Goal: Task Accomplishment & Management: Manage account settings

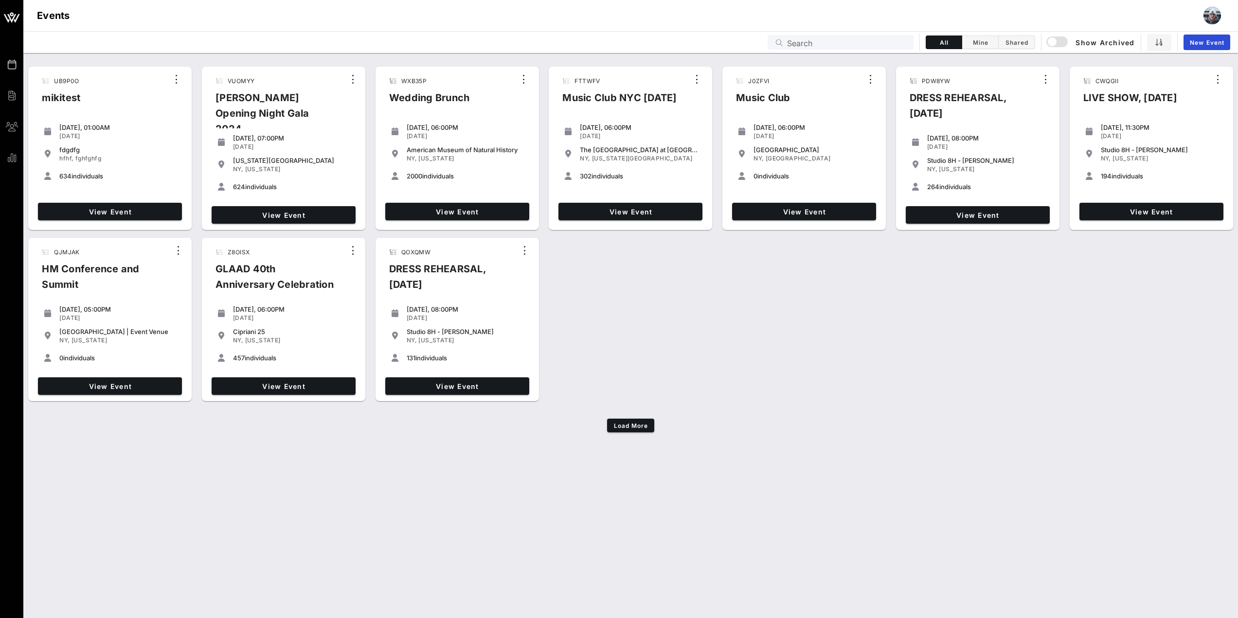
click at [823, 43] on input "Search" at bounding box center [847, 42] width 121 height 13
paste input "Z8OISX"
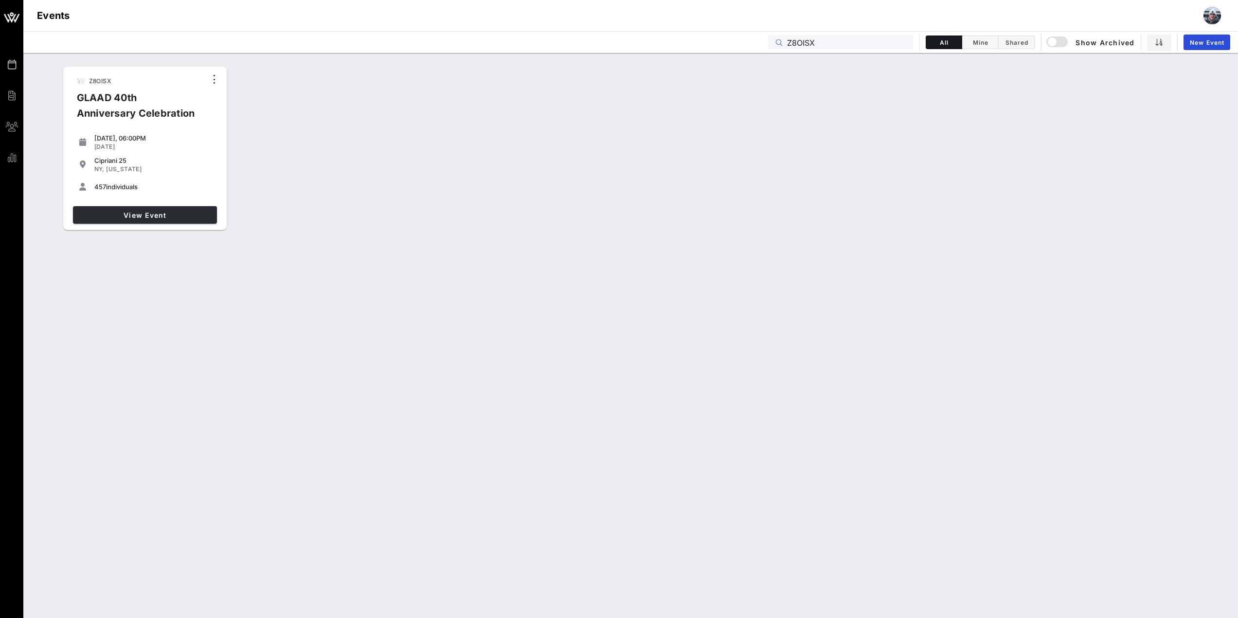
type input "Z8OISX"
click at [151, 213] on span "View Event" at bounding box center [145, 215] width 136 height 8
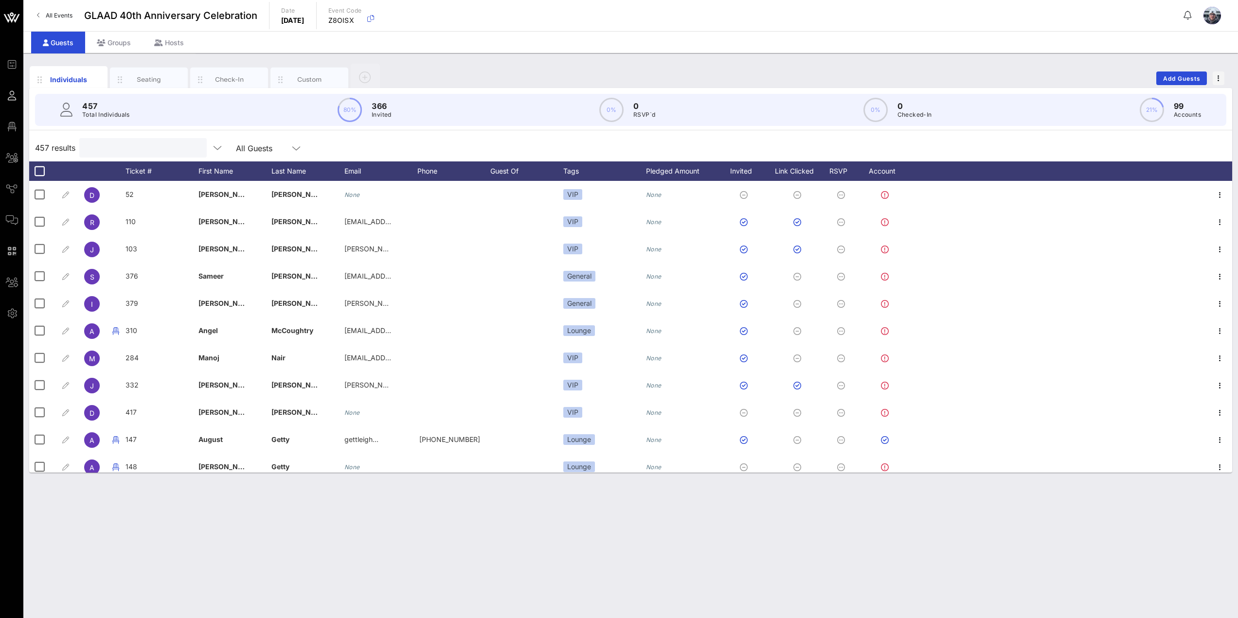
click at [137, 146] on input "text" at bounding box center [142, 148] width 114 height 13
paste input "[PERSON_NAME][EMAIL_ADDRESS][PERSON_NAME][DOMAIN_NAME]"
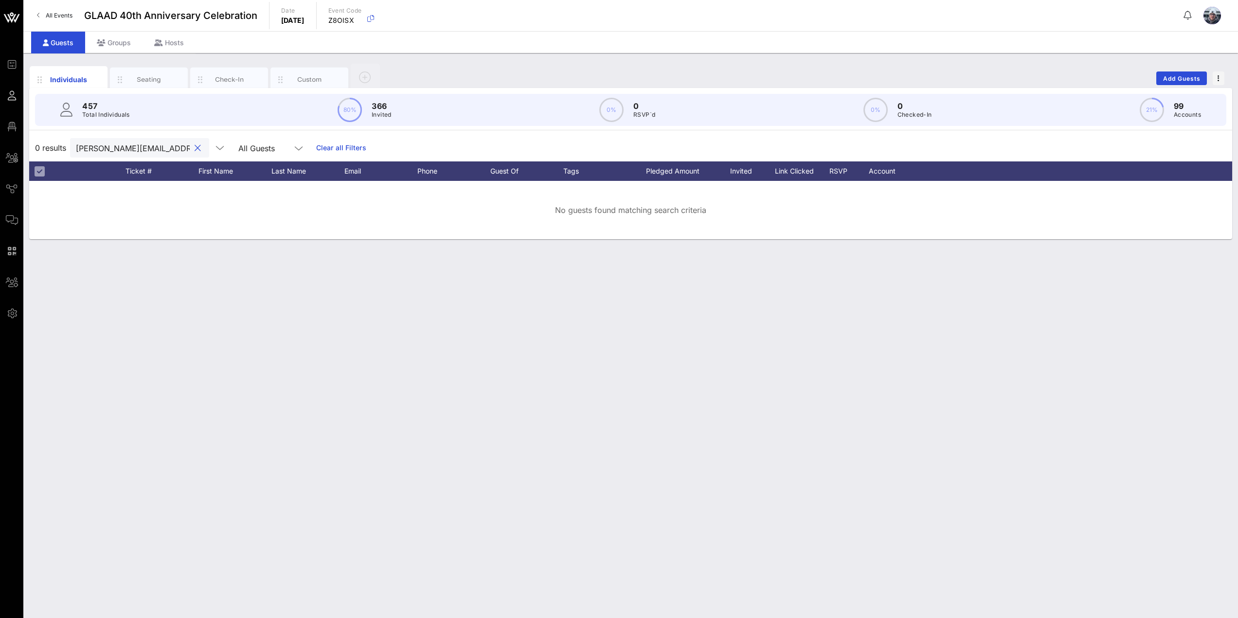
click at [81, 147] on input "[PERSON_NAME][EMAIL_ADDRESS][PERSON_NAME][DOMAIN_NAME]" at bounding box center [133, 148] width 114 height 13
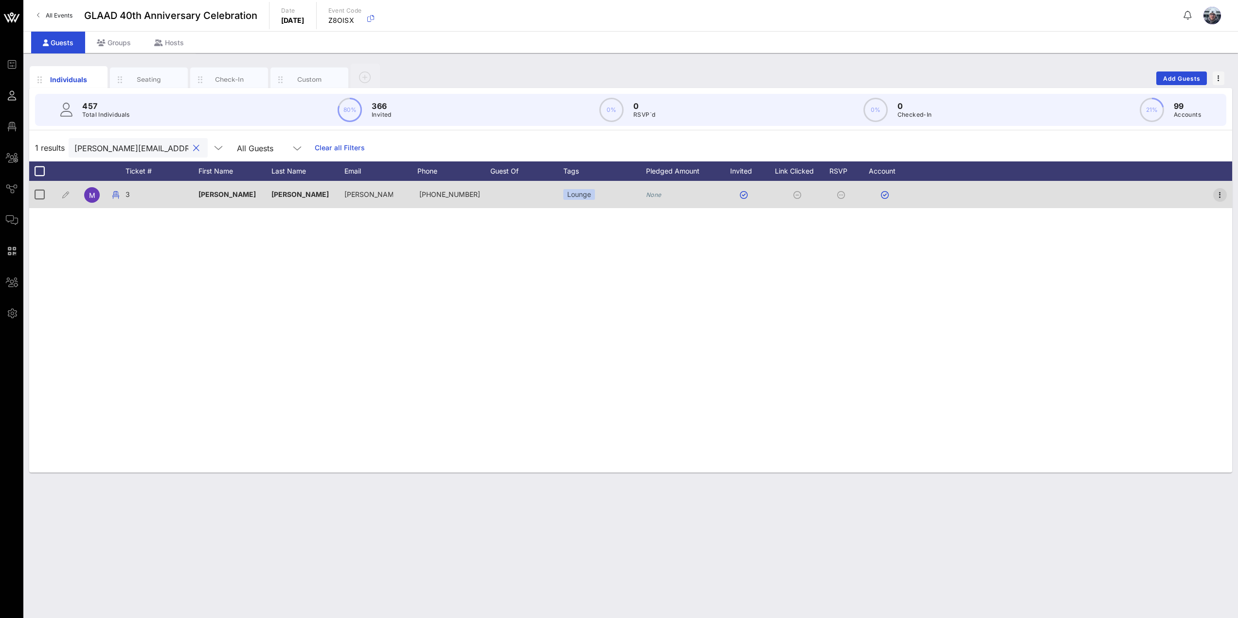
type input "[PERSON_NAME][EMAIL_ADDRESS][PERSON_NAME][DOMAIN_NAME]"
click at [823, 198] on icon "button" at bounding box center [1220, 195] width 12 height 12
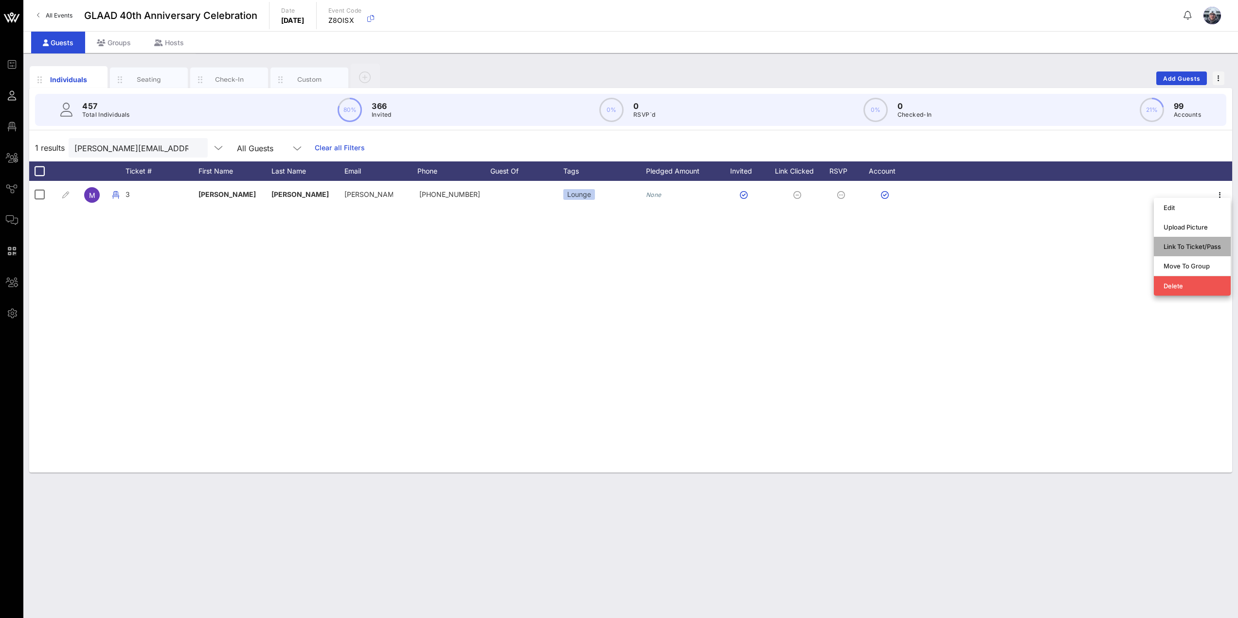
click at [823, 250] on div "Link To Ticket/Pass" at bounding box center [1192, 247] width 57 height 8
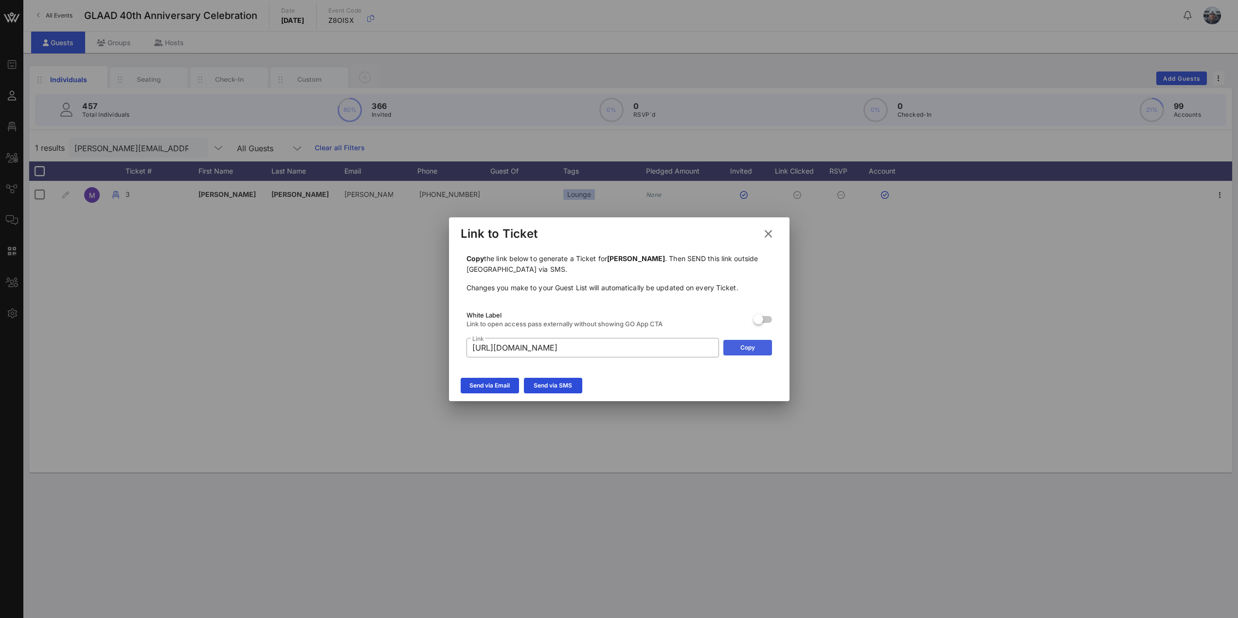
click at [731, 346] on button "Copy" at bounding box center [747, 348] width 49 height 16
drag, startPoint x: 770, startPoint y: 236, endPoint x: 748, endPoint y: 228, distance: 22.8
click at [769, 235] on icon at bounding box center [767, 233] width 17 height 17
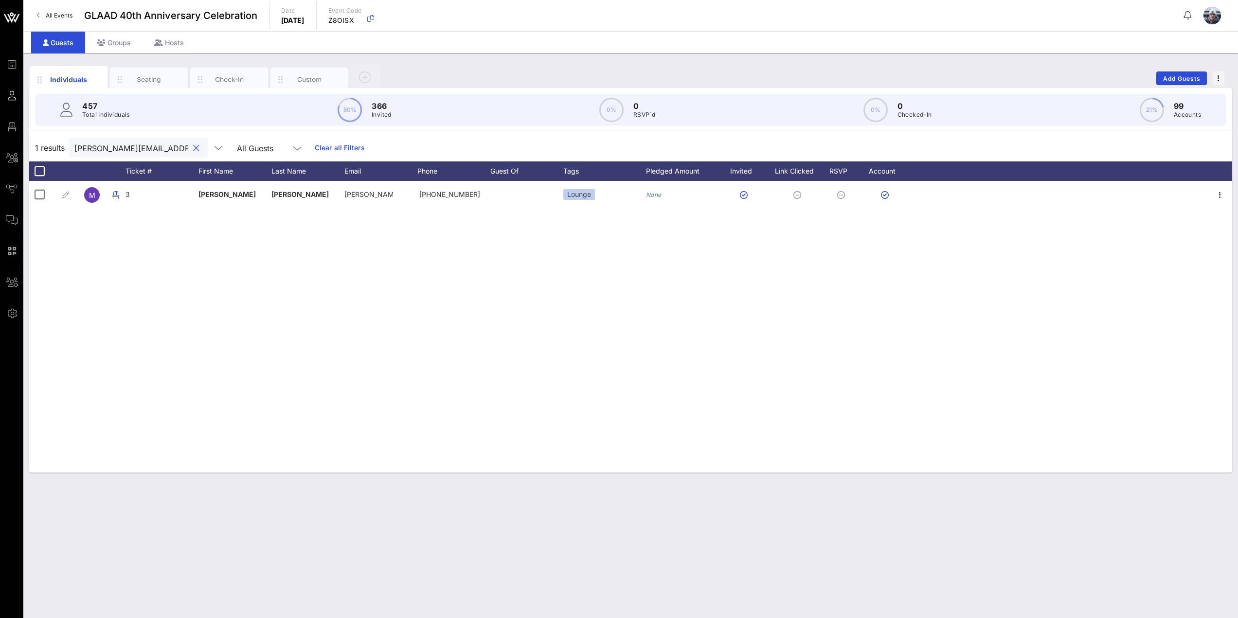
click at [173, 148] on input "[PERSON_NAME][EMAIL_ADDRESS][PERSON_NAME][DOMAIN_NAME]" at bounding box center [131, 148] width 114 height 13
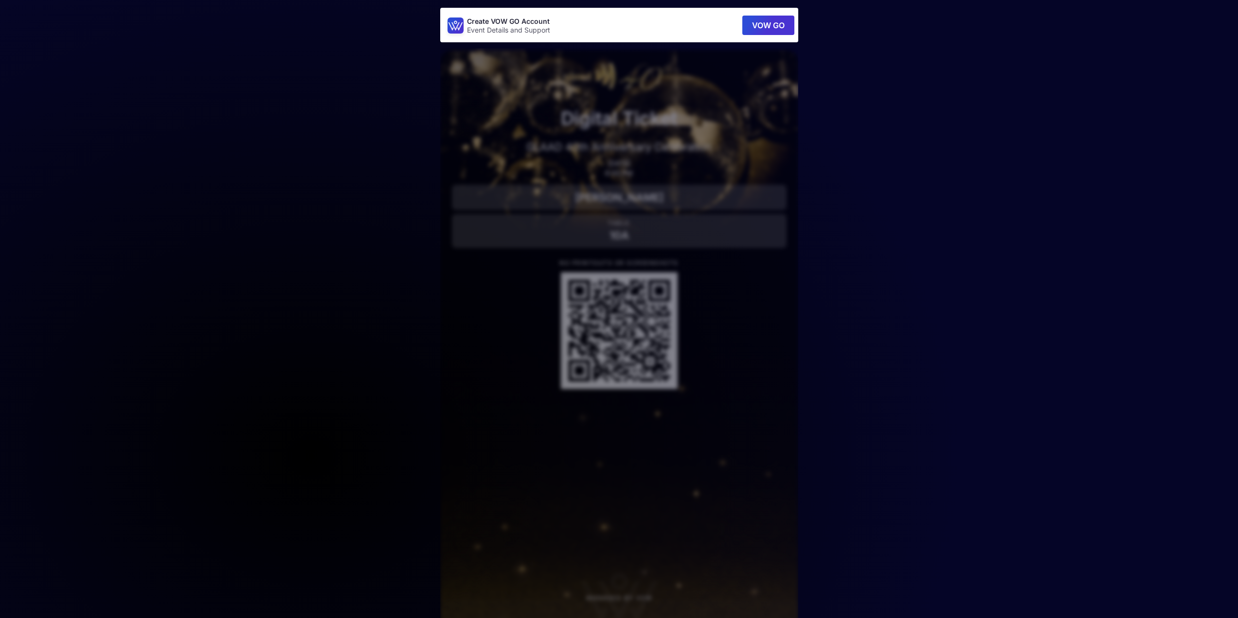
click at [258, 92] on main "Create VOW GO Account Event Details and Support VOW GO Digital Ticket GLAAD 40t…" at bounding box center [619, 321] width 1238 height 643
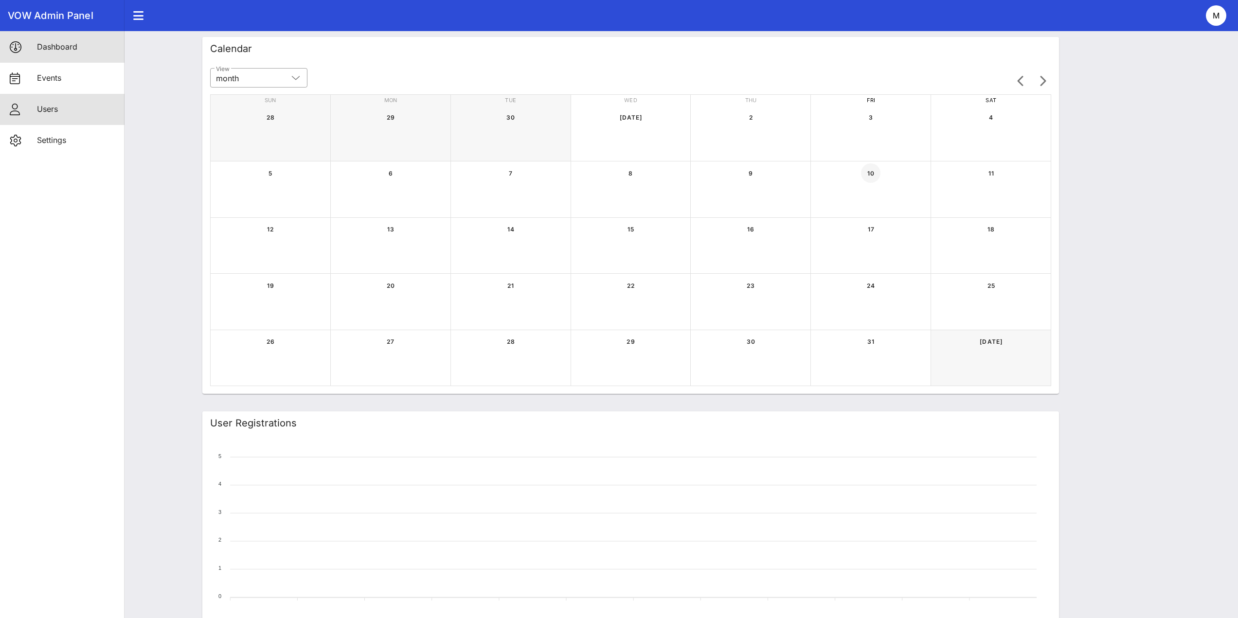
click at [37, 111] on div "Users" at bounding box center [77, 109] width 80 height 9
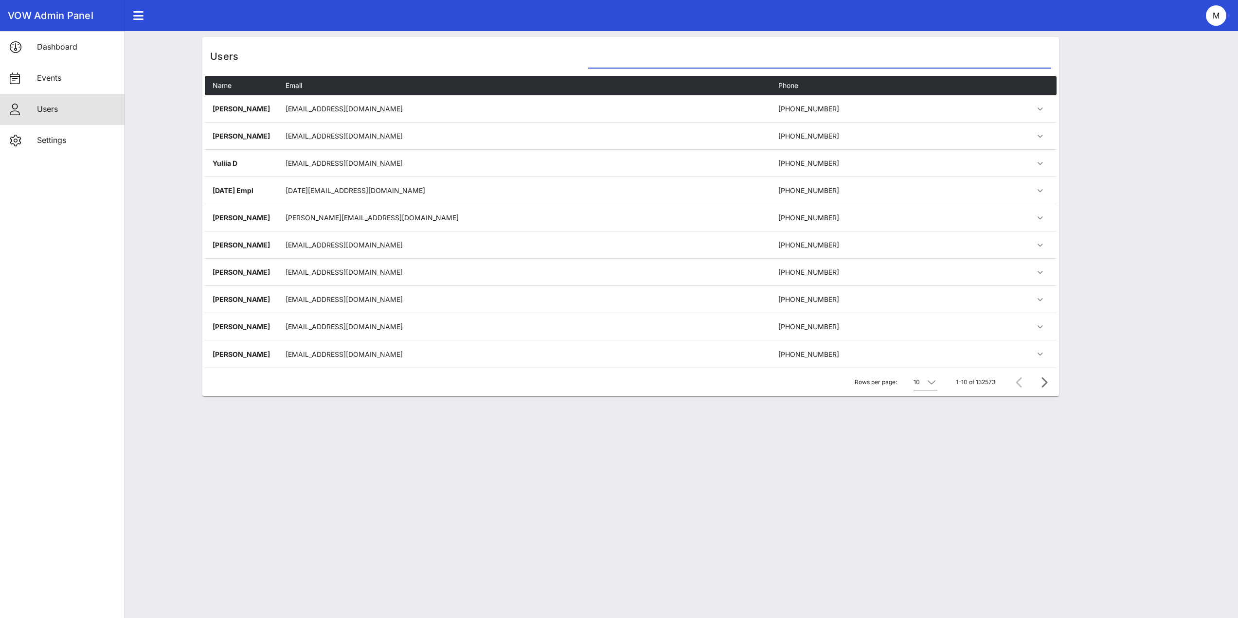
click at [719, 63] on input "text" at bounding box center [819, 61] width 463 height 16
paste input "[PERSON_NAME][EMAIL_ADDRESS][PERSON_NAME][DOMAIN_NAME]"
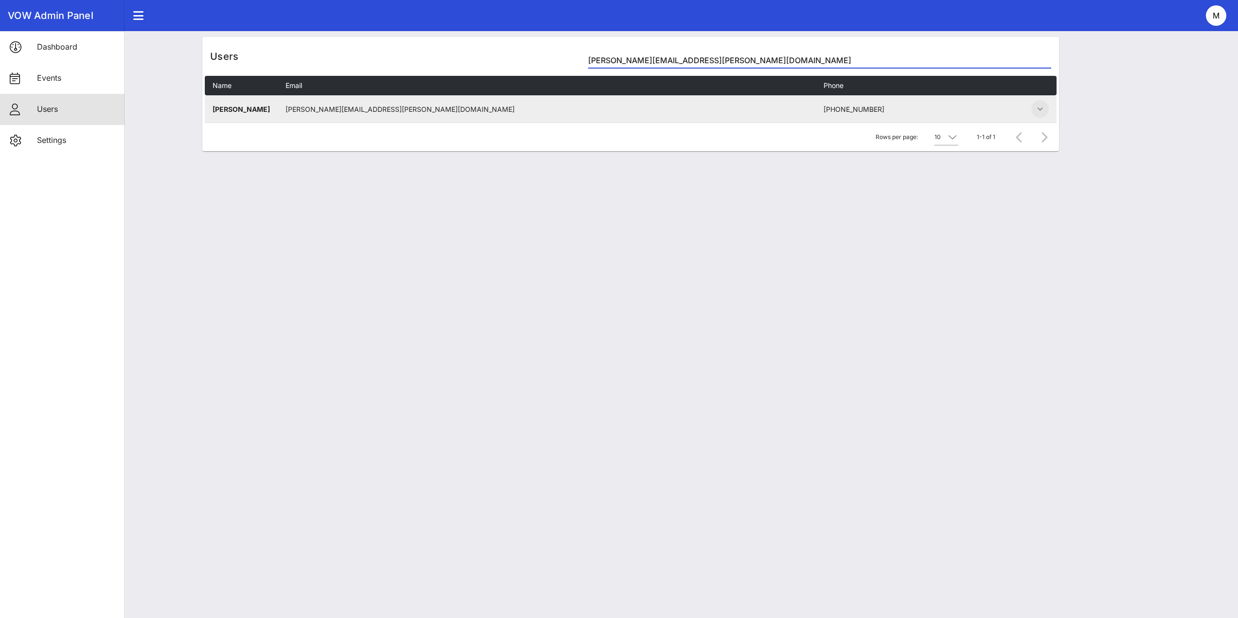
type input "[PERSON_NAME][EMAIL_ADDRESS][PERSON_NAME][DOMAIN_NAME]"
click at [1046, 109] on span "button" at bounding box center [1040, 109] width 18 height 12
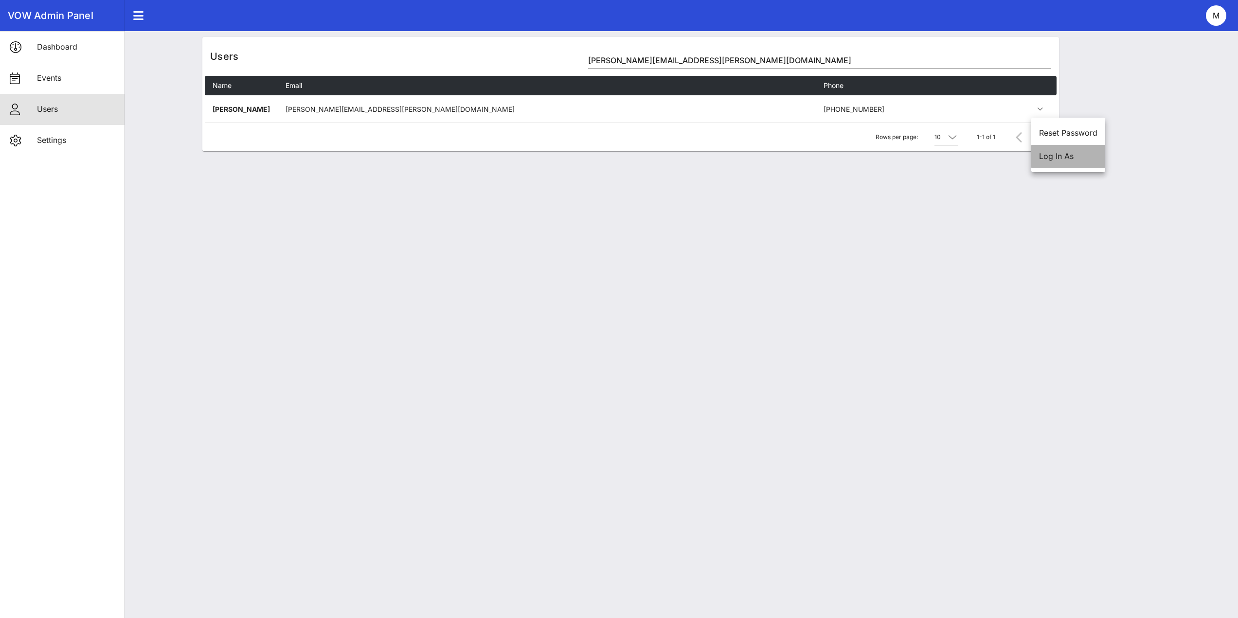
click at [1049, 153] on div "Log In As" at bounding box center [1068, 156] width 58 height 9
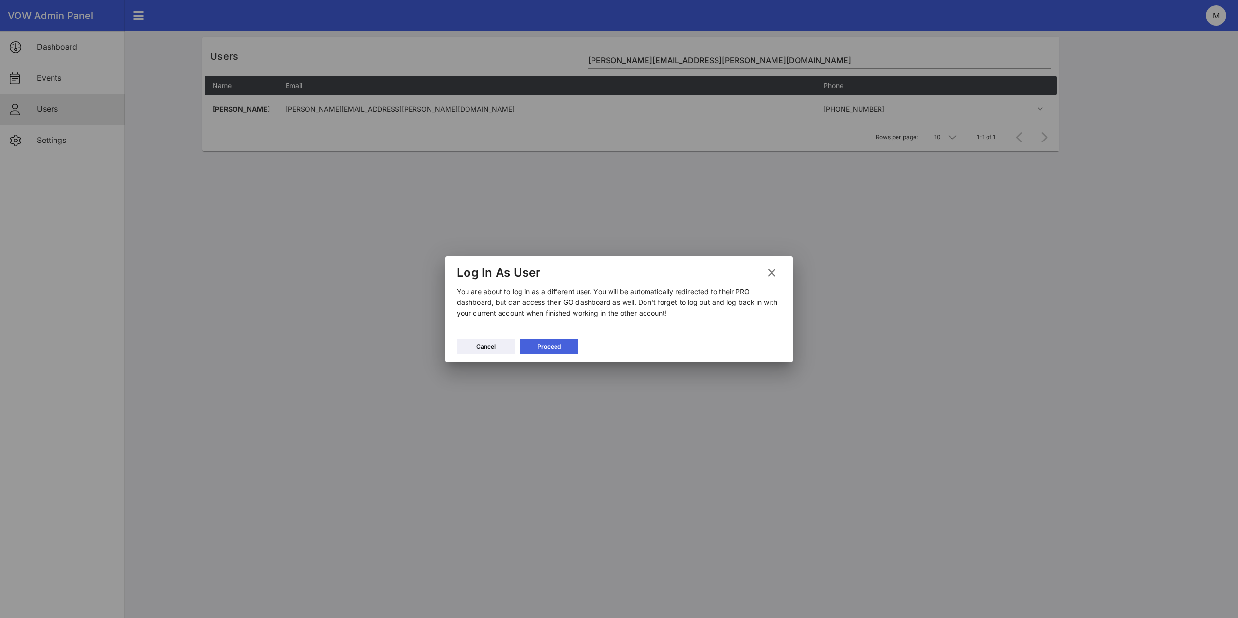
click at [546, 353] on button "Proceed" at bounding box center [549, 347] width 58 height 16
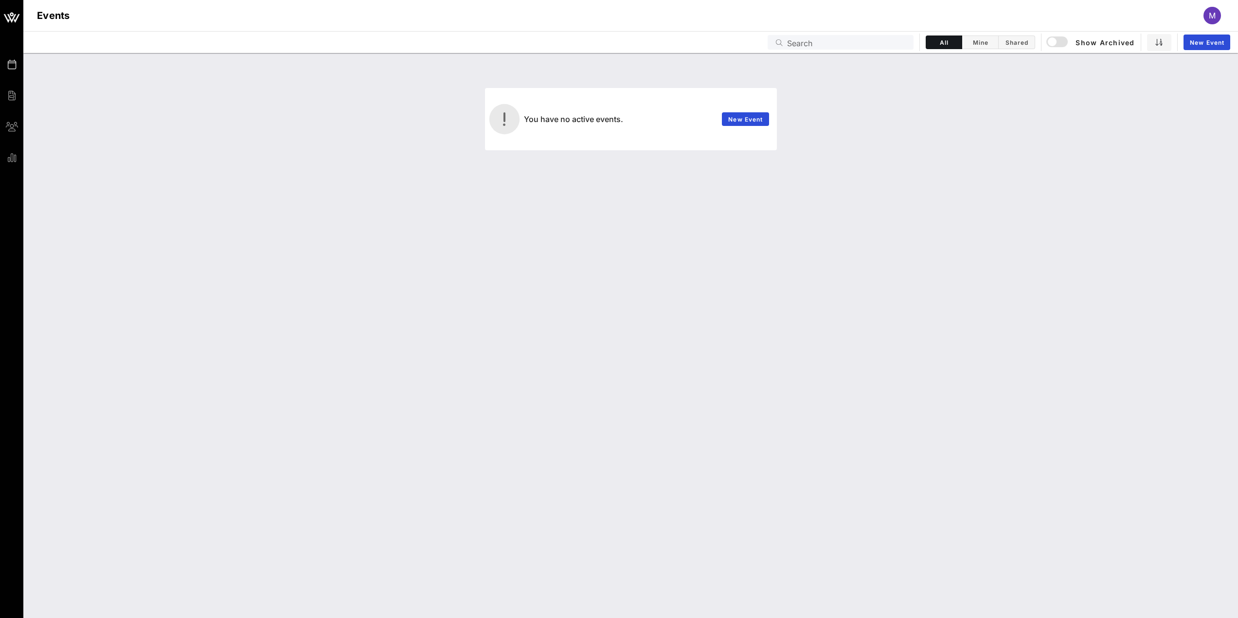
click at [1217, 18] on div "M" at bounding box center [1212, 16] width 18 height 18
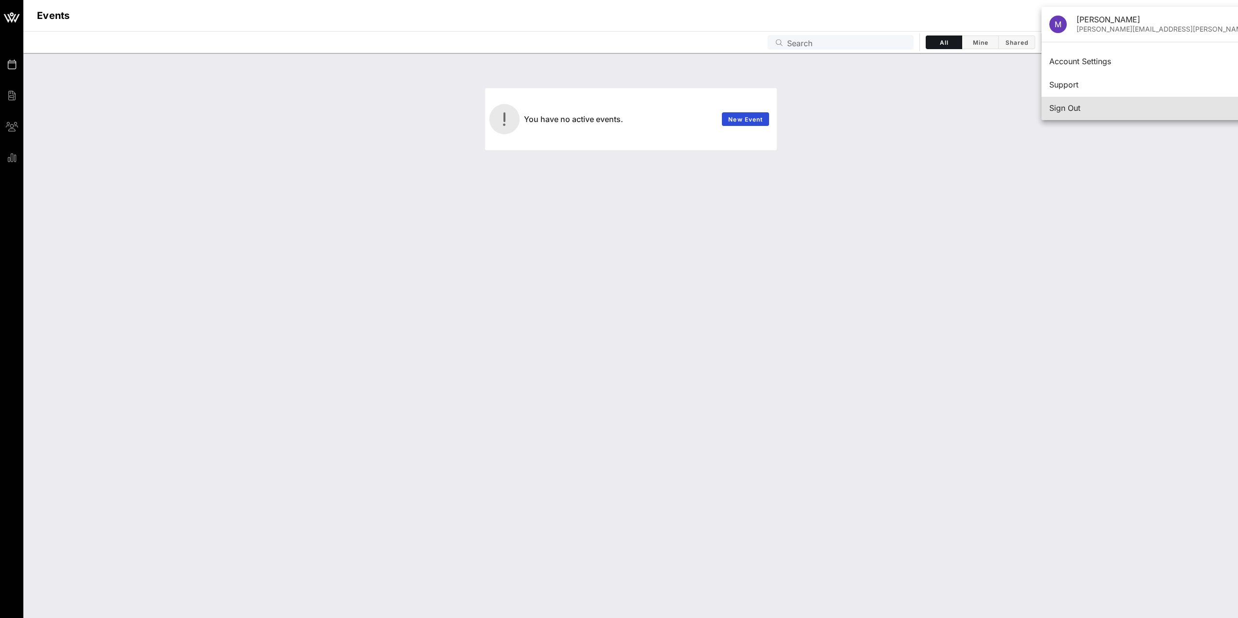
click at [1070, 105] on div "Sign Out" at bounding box center [1177, 108] width 256 height 9
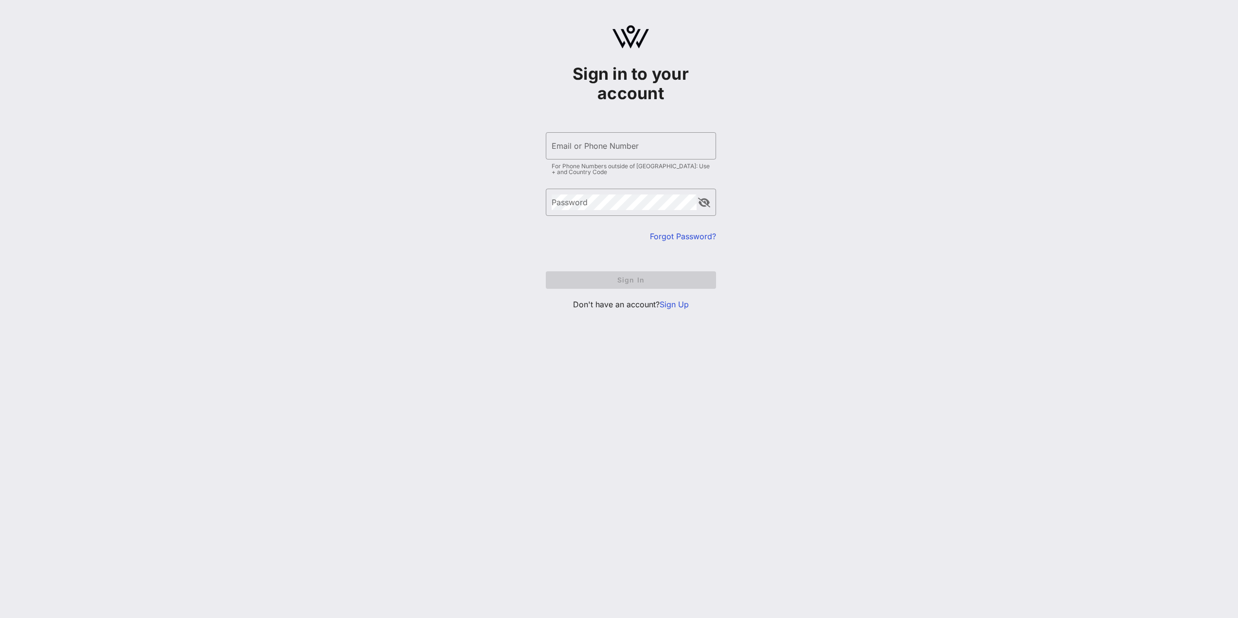
type input "[EMAIL_ADDRESS][DOMAIN_NAME]"
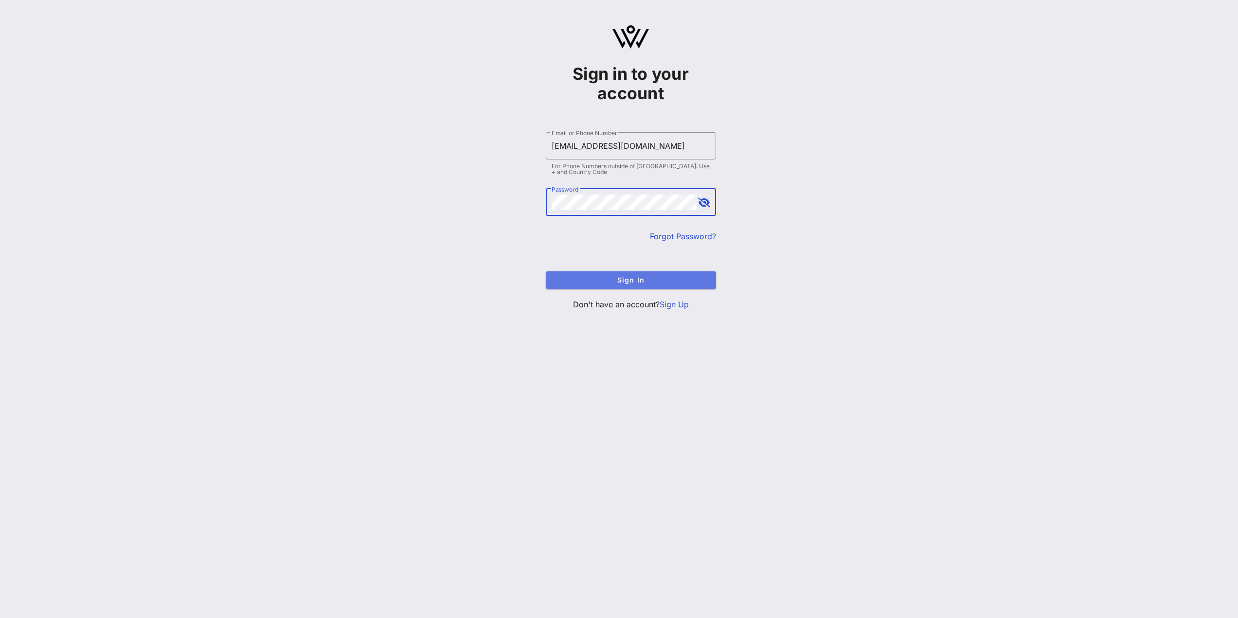
click at [626, 279] on span "Sign In" at bounding box center [631, 280] width 155 height 8
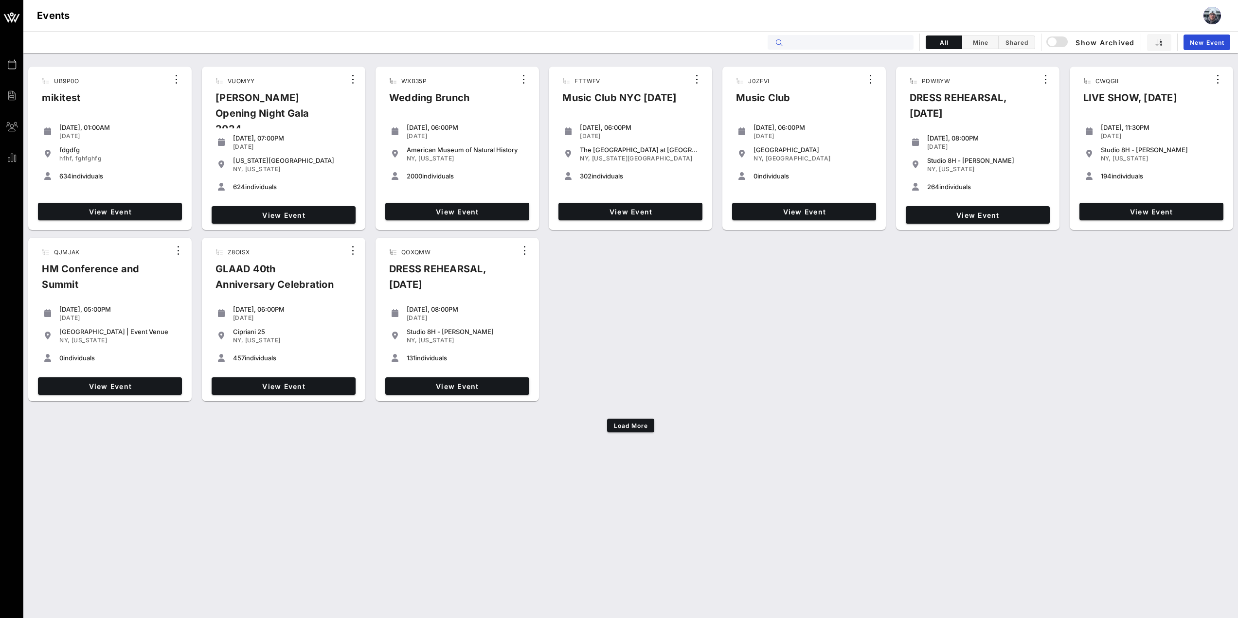
click at [843, 45] on input "text" at bounding box center [847, 42] width 121 height 13
click at [322, 381] on link "View Event" at bounding box center [284, 386] width 144 height 18
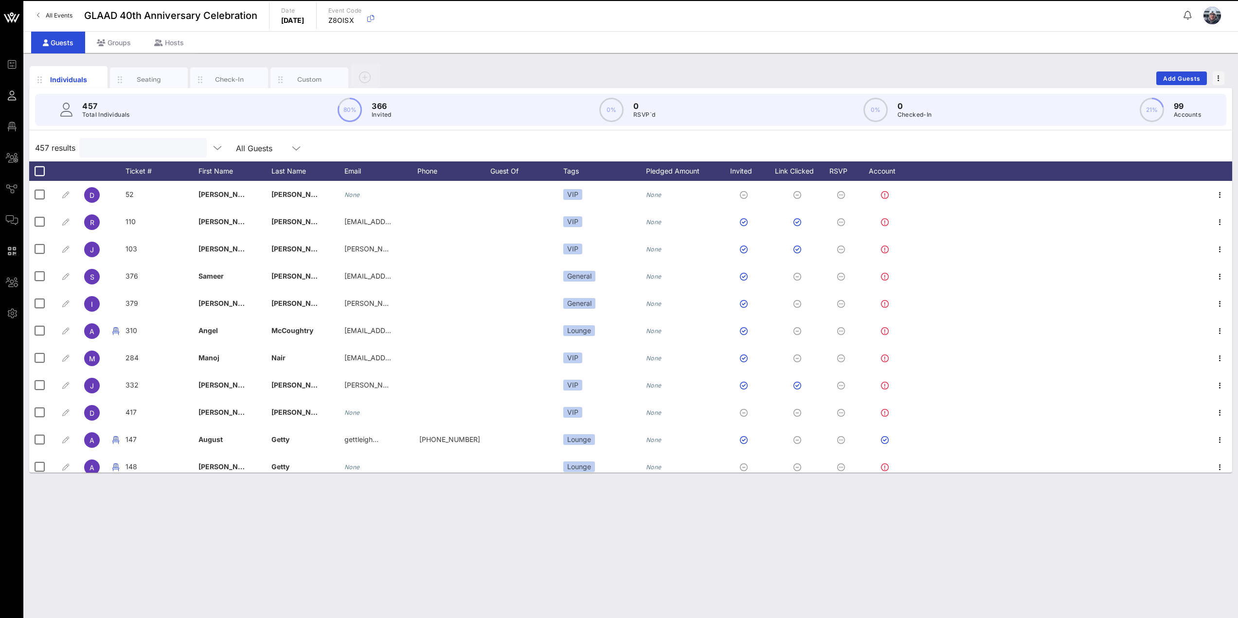
click at [137, 149] on input "text" at bounding box center [142, 148] width 114 height 13
paste input "[PERSON_NAME][EMAIL_ADDRESS][PERSON_NAME][DOMAIN_NAME]"
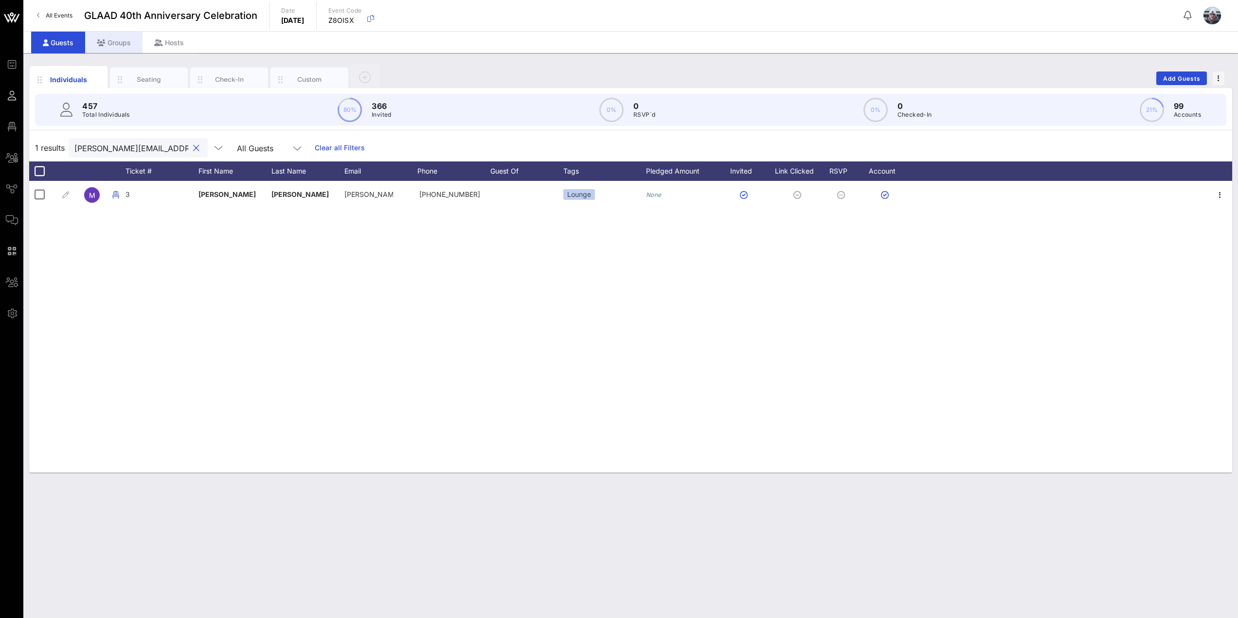
type input "[PERSON_NAME][EMAIL_ADDRESS][PERSON_NAME][DOMAIN_NAME]"
click at [125, 45] on div "Groups" at bounding box center [113, 43] width 57 height 22
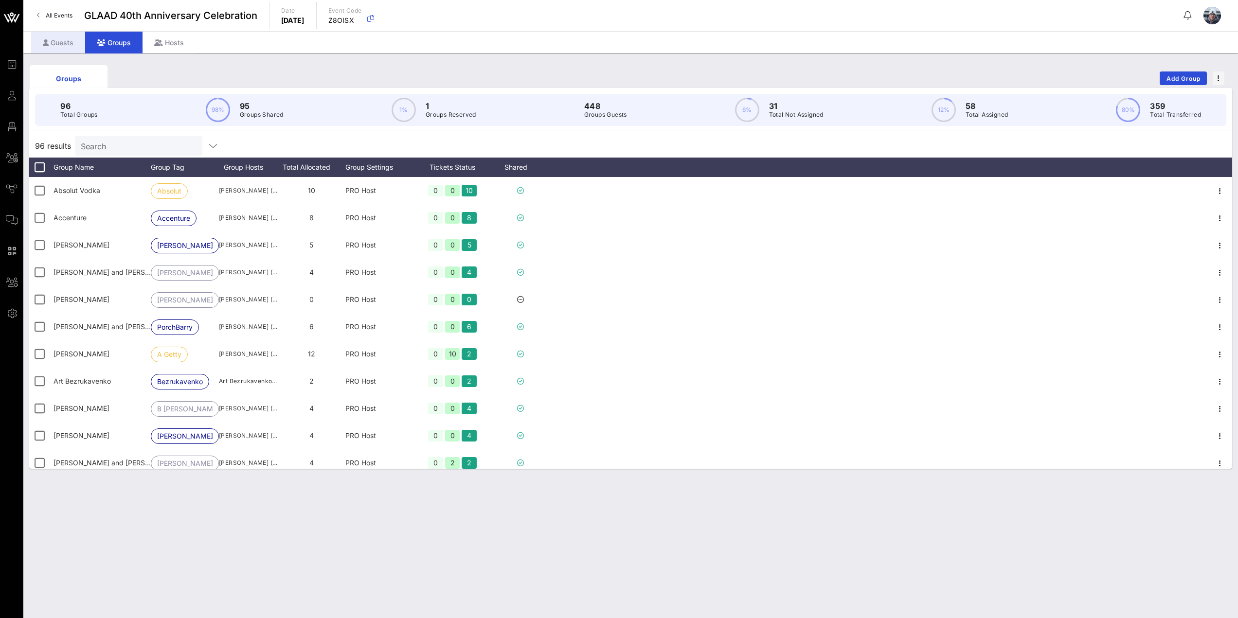
click at [71, 44] on div "Guests" at bounding box center [58, 43] width 54 height 22
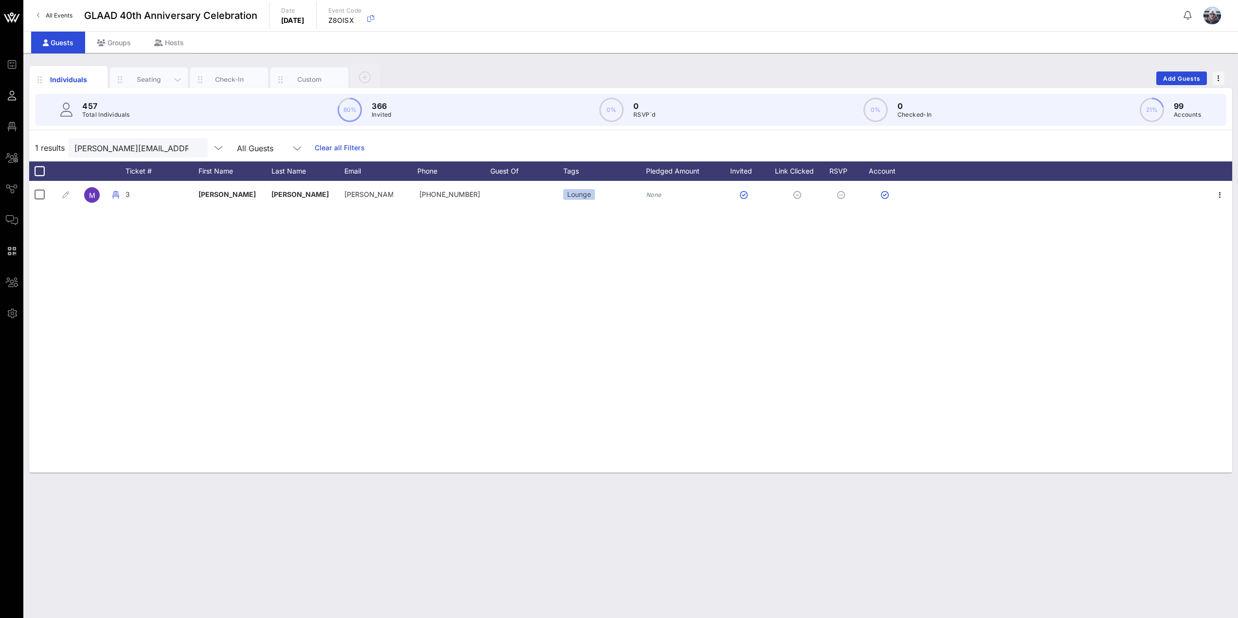
click at [163, 86] on div "Seating" at bounding box center [149, 80] width 78 height 24
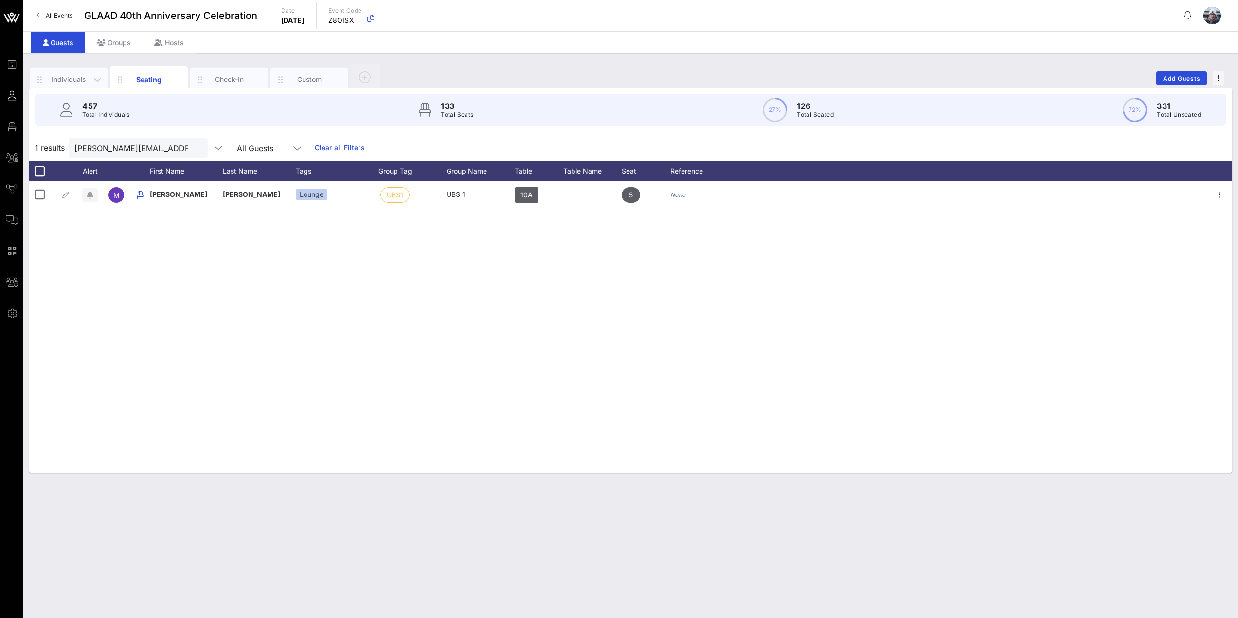
click at [66, 79] on div "Individuals" at bounding box center [68, 79] width 43 height 9
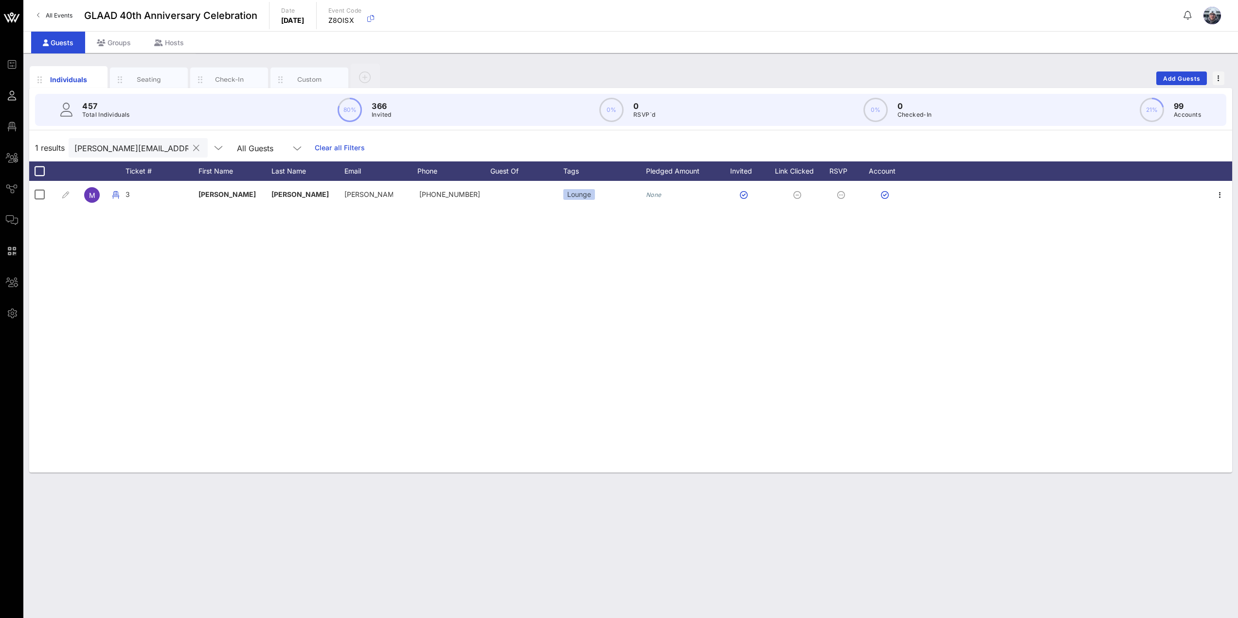
click at [193, 145] on button "clear icon" at bounding box center [196, 148] width 6 height 10
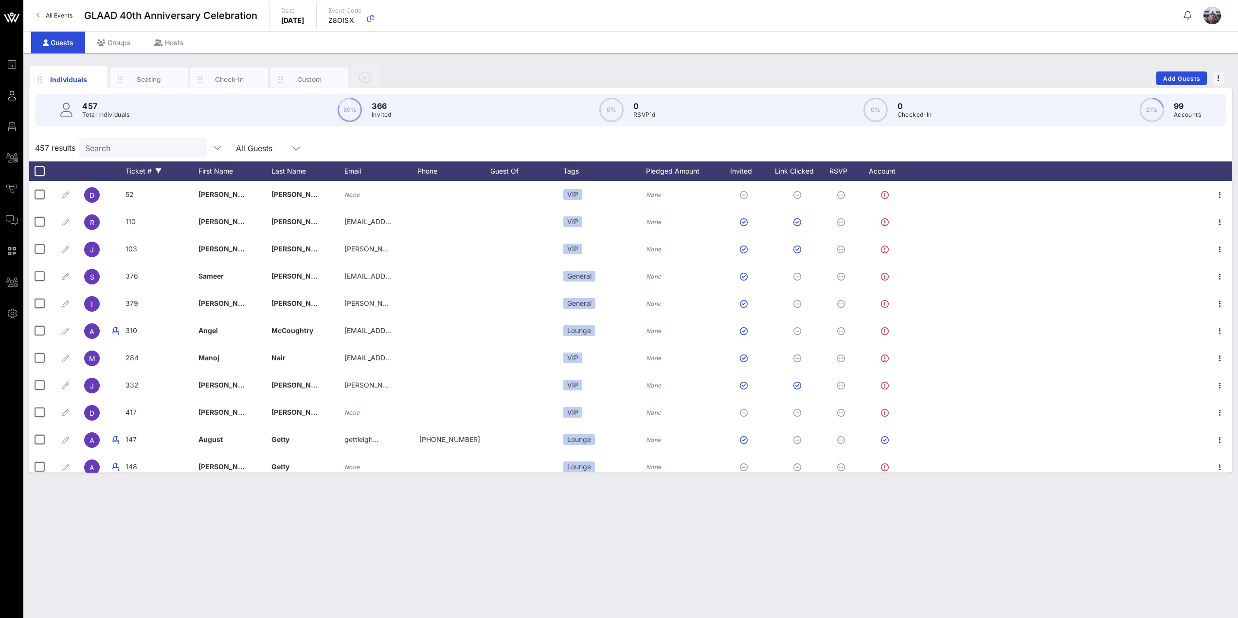
click at [160, 170] on icon at bounding box center [159, 171] width 6 height 6
click at [150, 210] on div "Descending Order" at bounding box center [174, 210] width 86 height 8
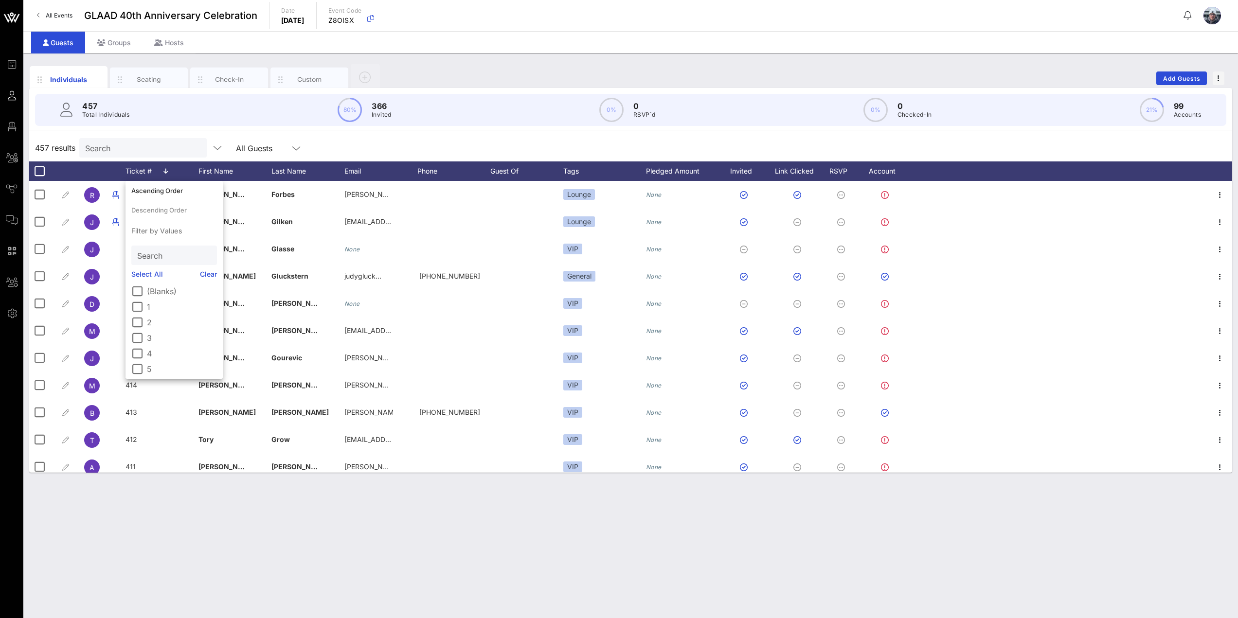
click at [159, 532] on div "Individuals Seating Check-In Custom Add Guests 457 Total Individuals 80% 366 In…" at bounding box center [630, 335] width 1215 height 565
click at [166, 169] on icon at bounding box center [165, 171] width 4 height 6
click at [164, 191] on div "Ascending Order" at bounding box center [174, 191] width 86 height 8
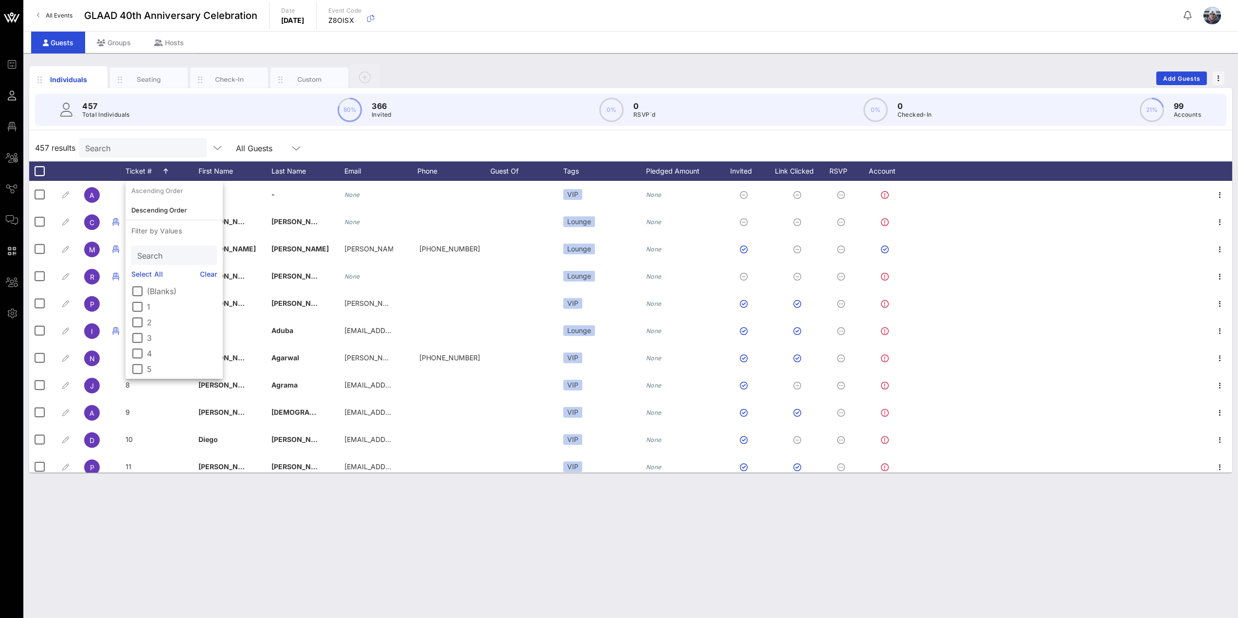
click at [185, 486] on div "Individuals Seating Check-In Custom Add Guests 457 Total Individuals 80% 366 In…" at bounding box center [630, 335] width 1215 height 565
click at [115, 47] on div "Groups" at bounding box center [113, 43] width 57 height 22
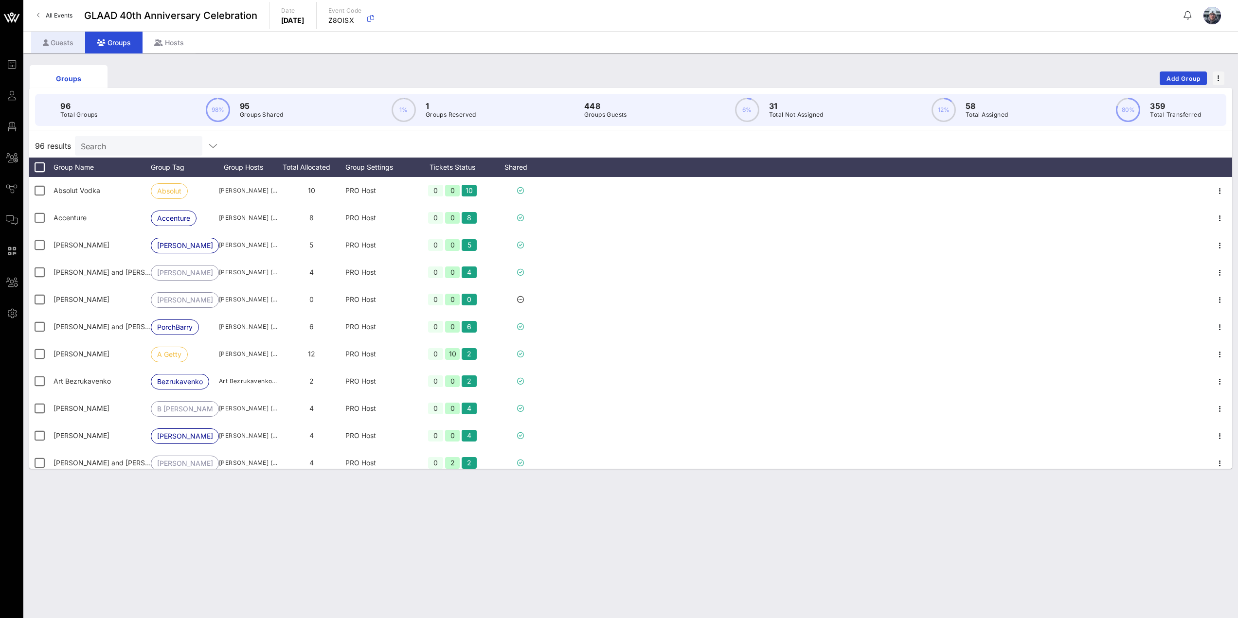
click at [57, 42] on div "Guests" at bounding box center [58, 43] width 54 height 22
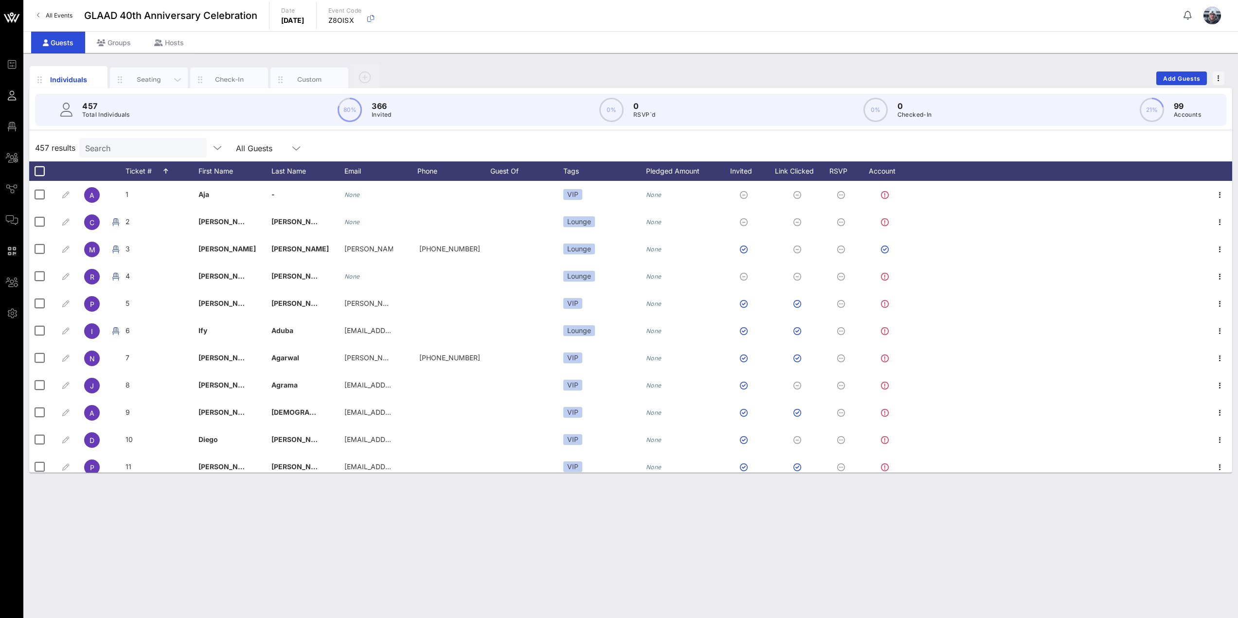
click at [151, 79] on div "Seating" at bounding box center [148, 79] width 43 height 9
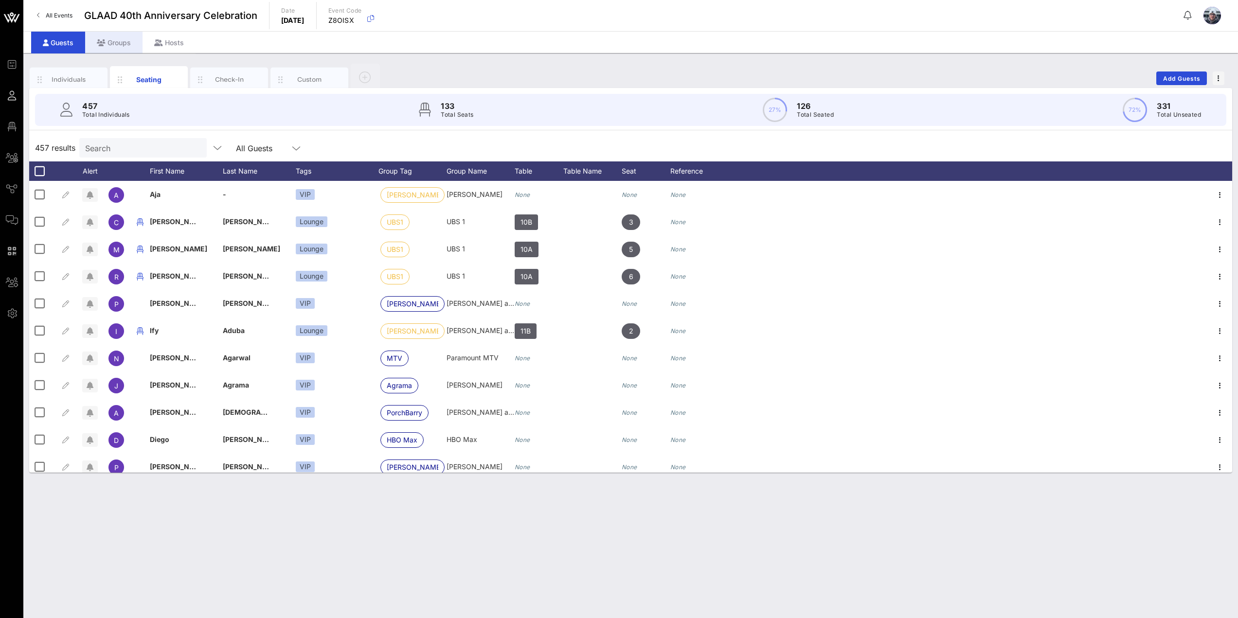
click at [101, 44] on icon at bounding box center [101, 42] width 9 height 7
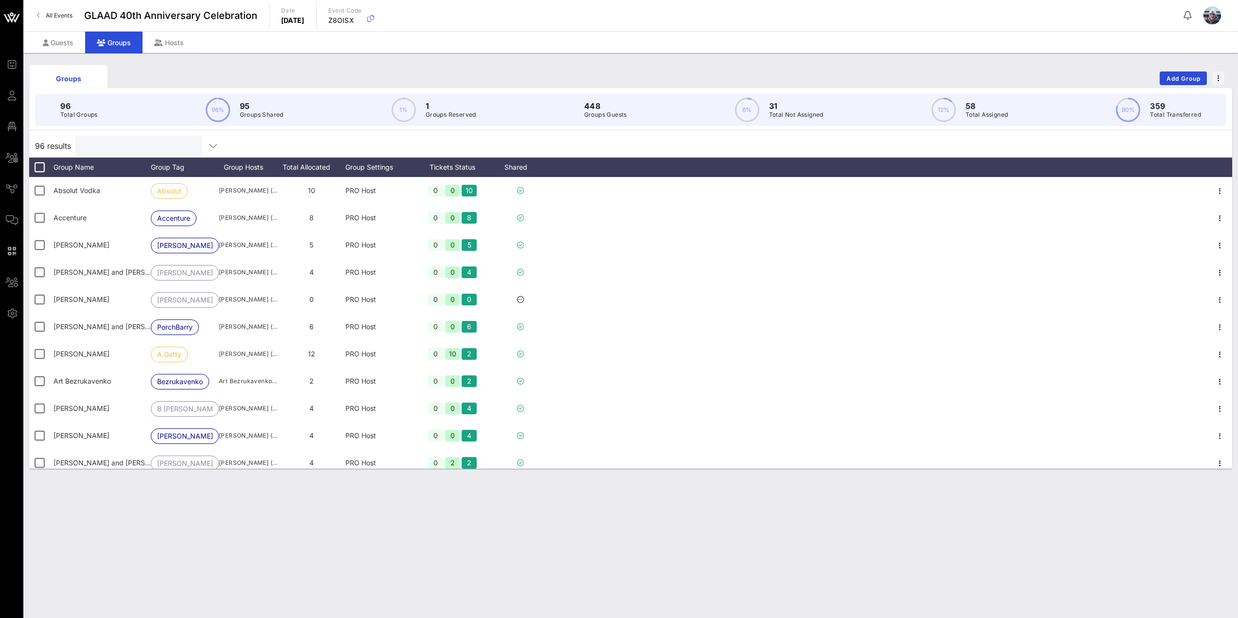
click at [108, 147] on input "text" at bounding box center [138, 146] width 114 height 13
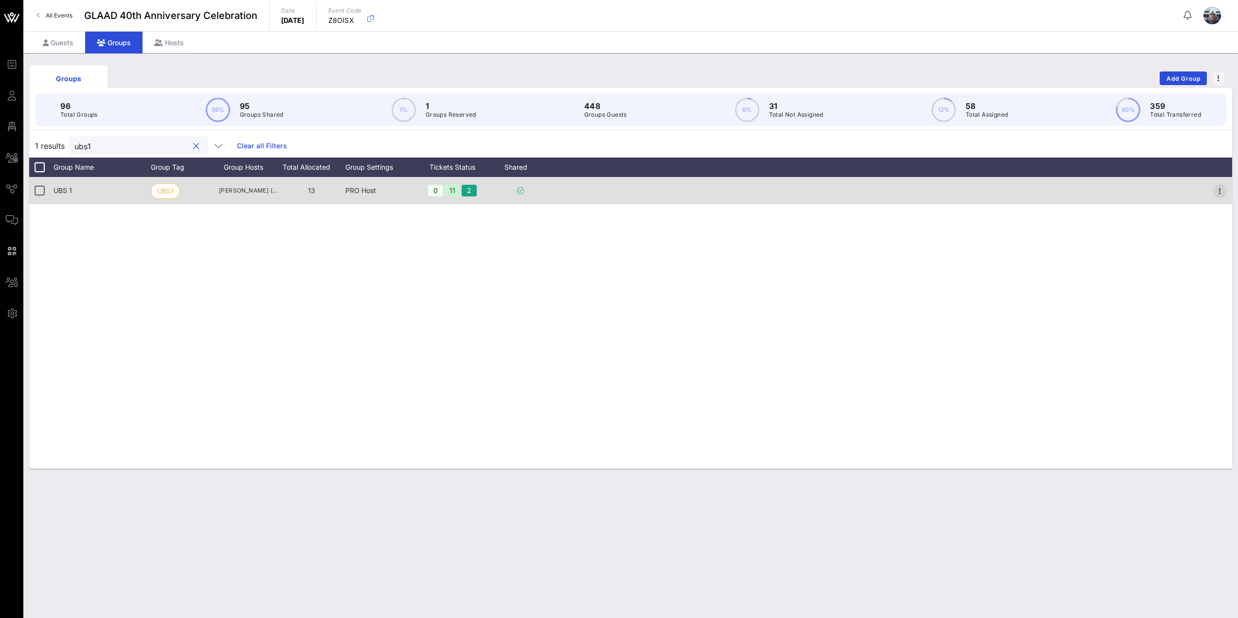
type input "ubs1"
click at [1217, 193] on icon "button" at bounding box center [1220, 191] width 12 height 12
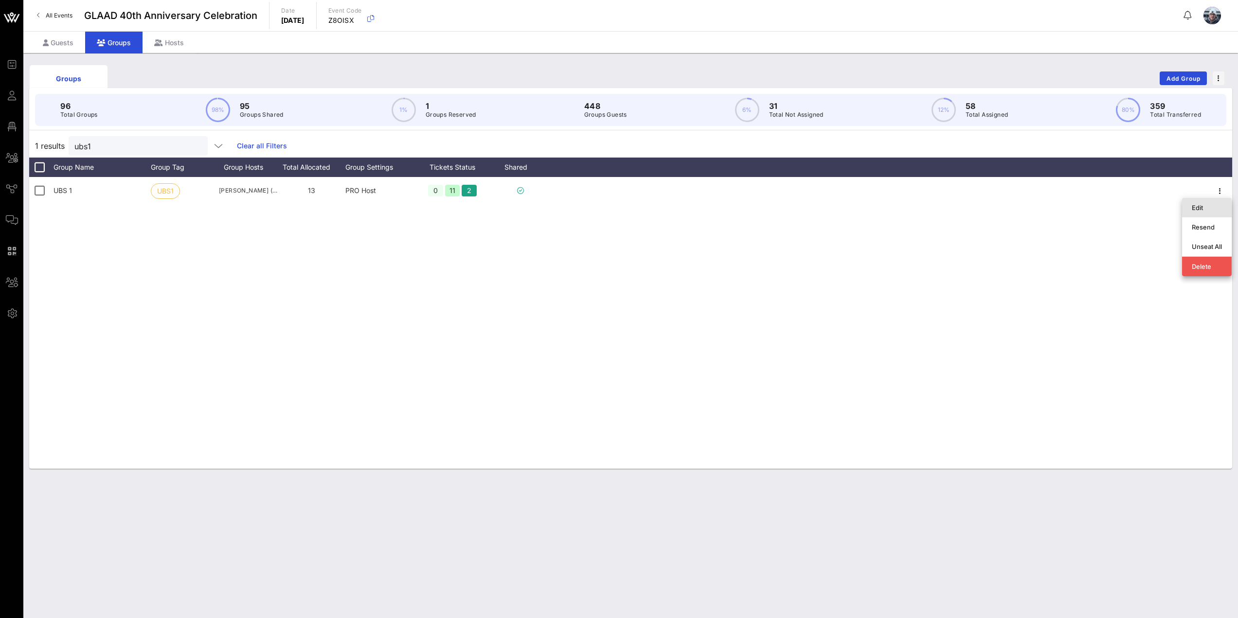
click at [1204, 213] on div "Edit" at bounding box center [1207, 208] width 30 height 16
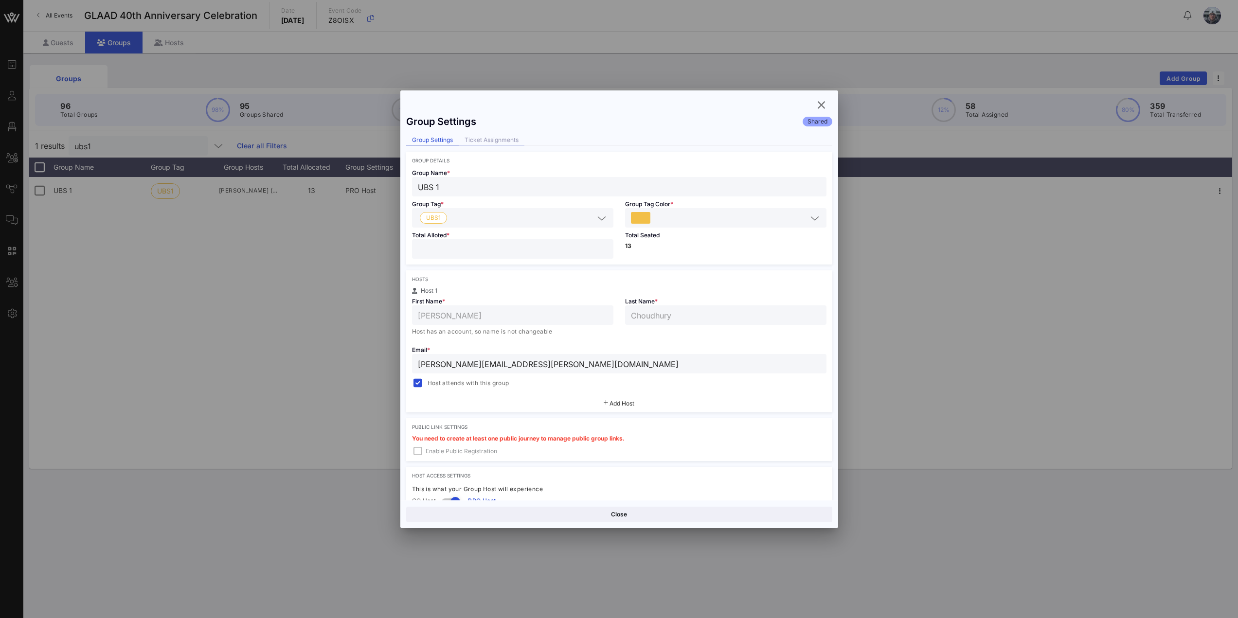
click at [487, 141] on div "Ticket Assignments" at bounding box center [492, 140] width 66 height 10
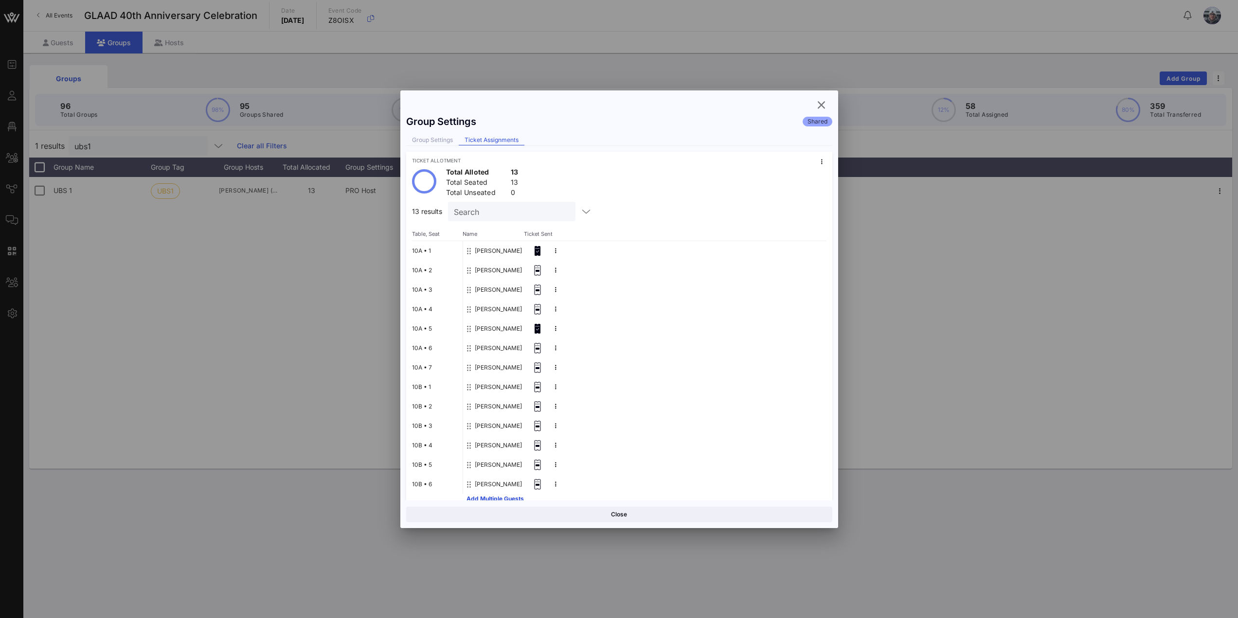
scroll to position [15, 0]
click at [556, 316] on button at bounding box center [556, 313] width 15 height 15
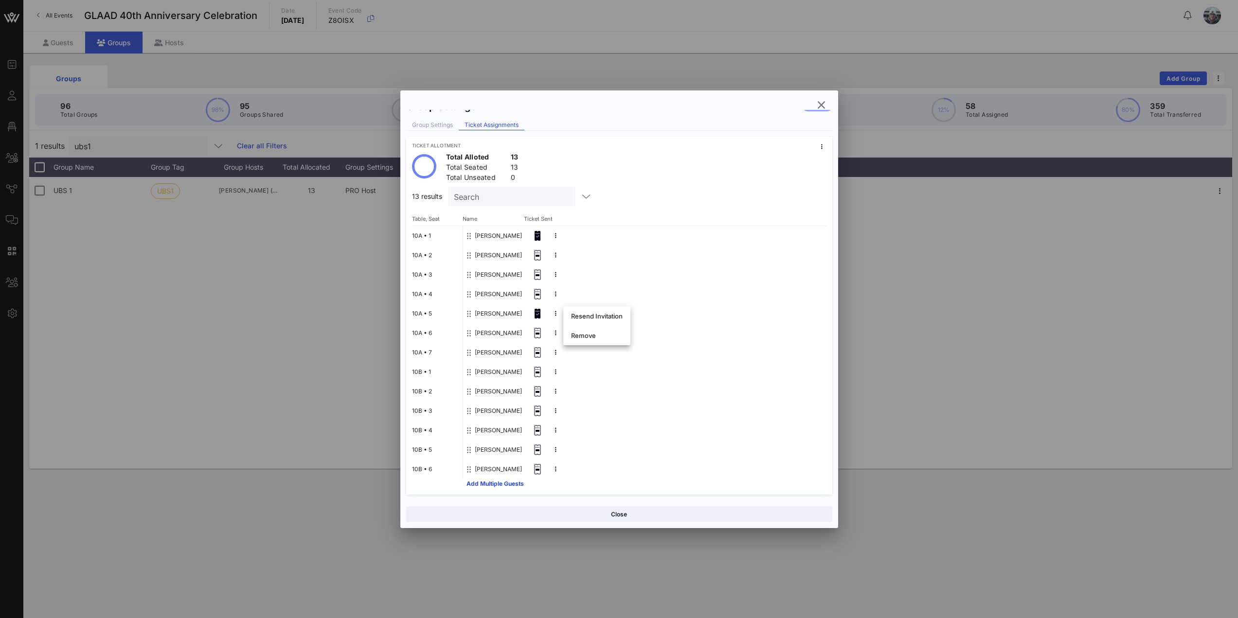
click at [760, 286] on div "[PERSON_NAME]" at bounding box center [644, 294] width 363 height 19
